Goal: Navigation & Orientation: Find specific page/section

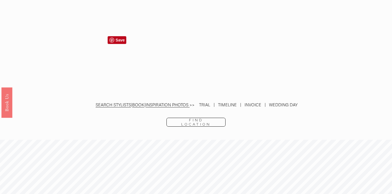
scroll to position [1164, 0]
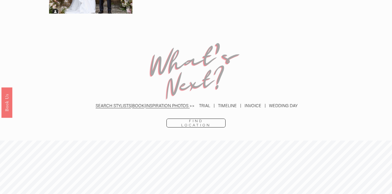
click at [179, 119] on link "Find Location" at bounding box center [195, 123] width 59 height 9
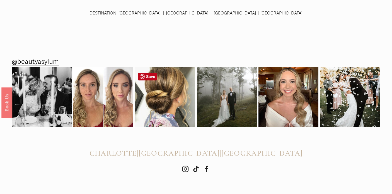
scroll to position [348, 0]
click at [137, 156] on span "CHARLOTTE" at bounding box center [113, 153] width 47 height 9
